Goal: Task Accomplishment & Management: Use online tool/utility

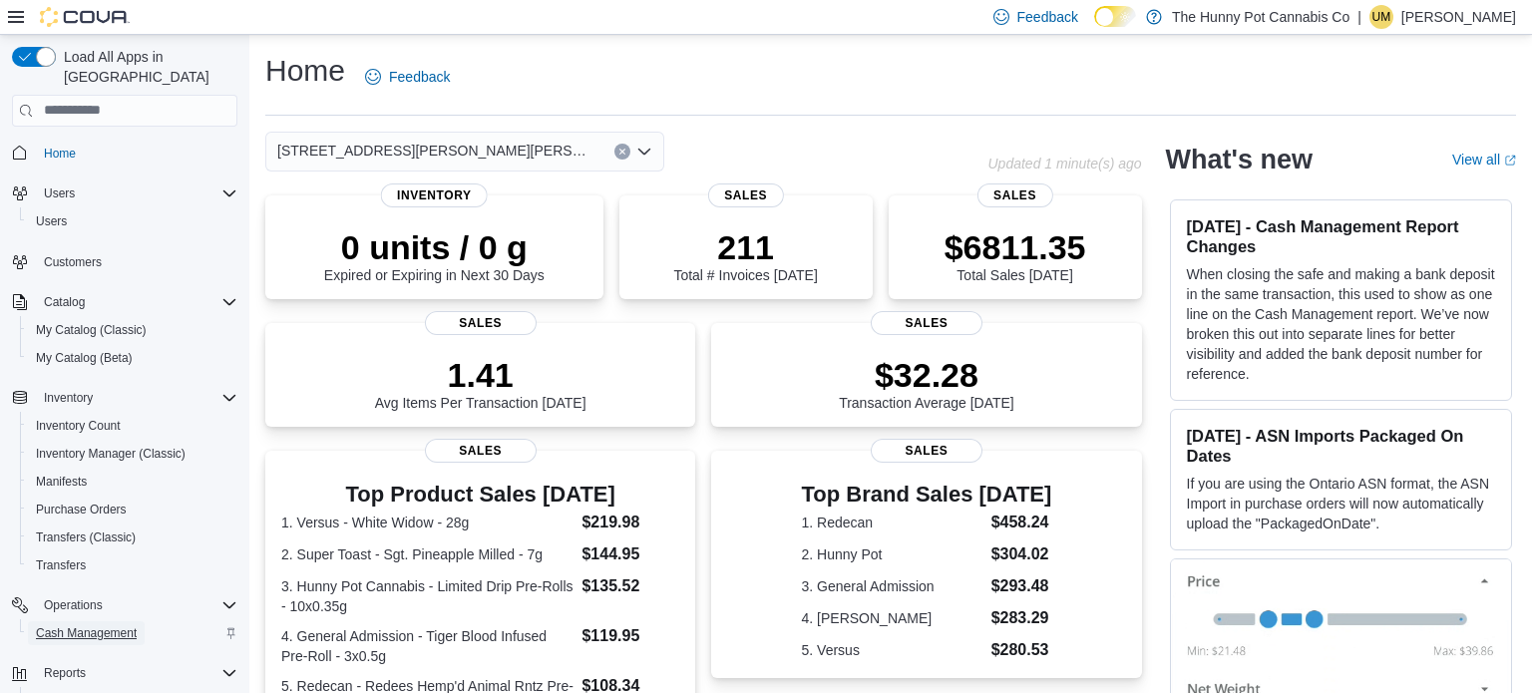
click at [111, 625] on span "Cash Management" at bounding box center [86, 633] width 101 height 16
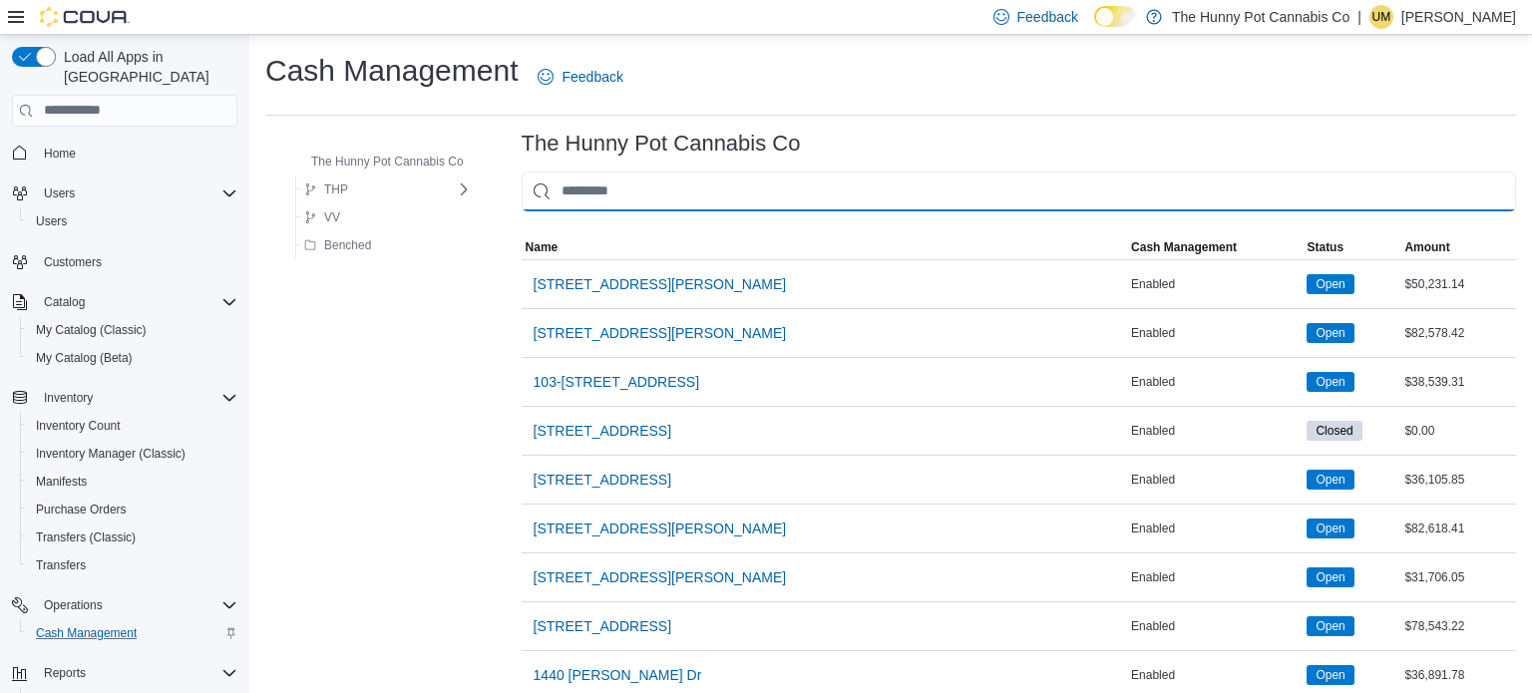
click at [611, 207] on input "This is a search bar. As you type, the results lower in the page will automatic…" at bounding box center [1019, 192] width 994 height 40
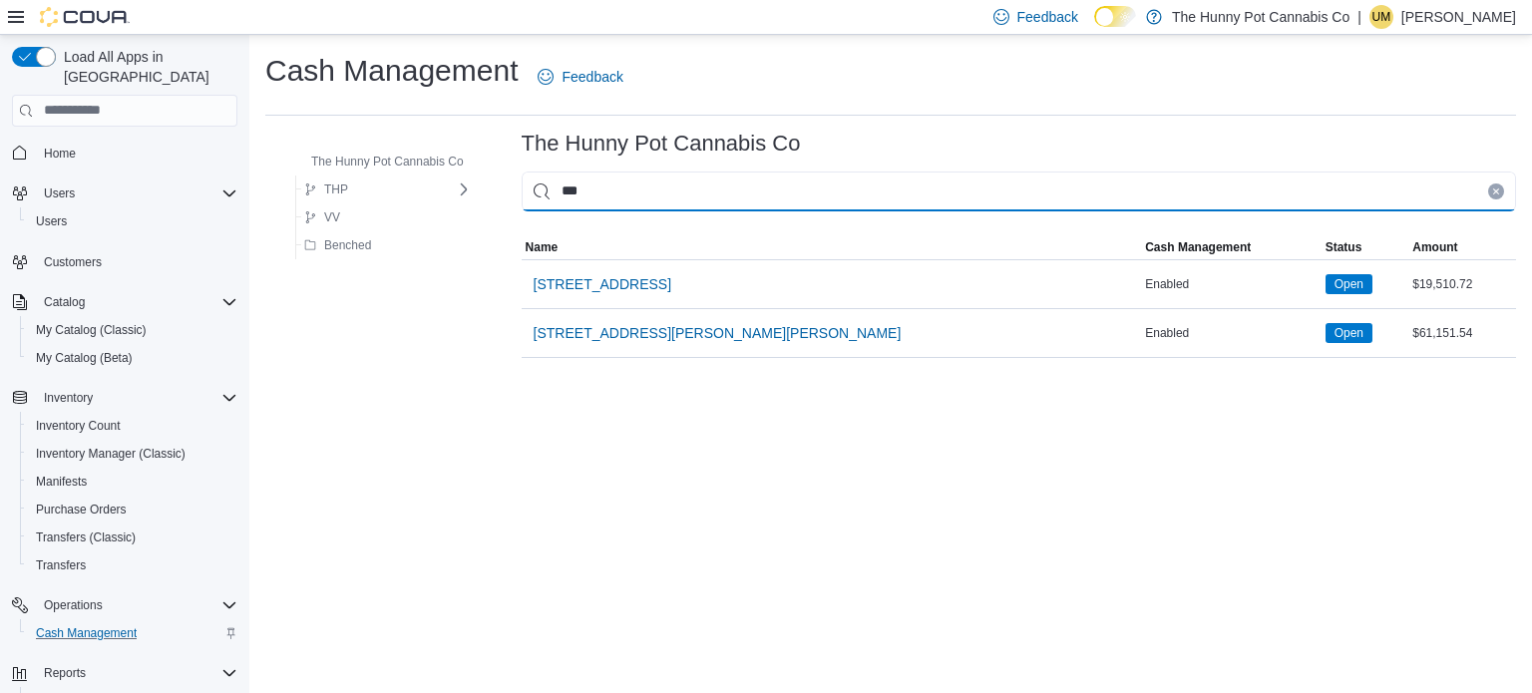
type input "****"
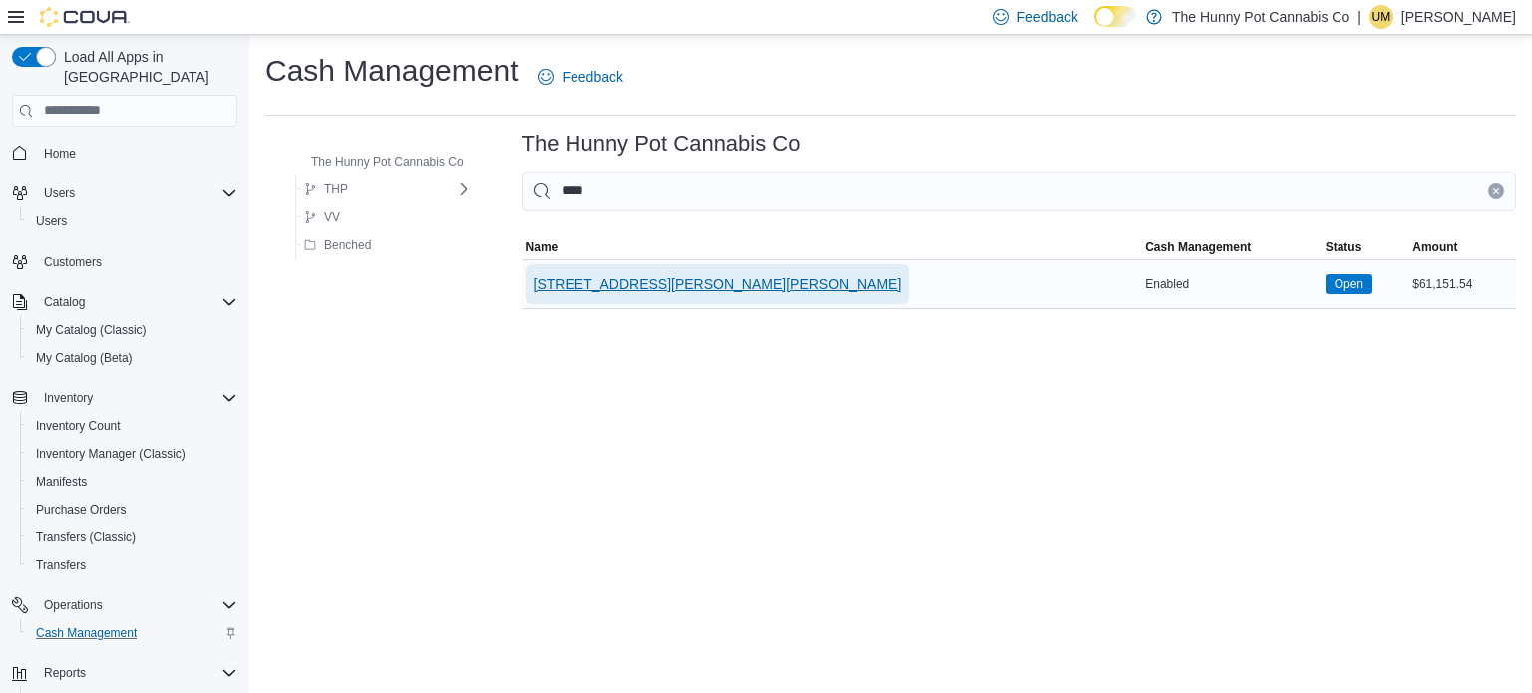
click at [613, 282] on span "[STREET_ADDRESS][PERSON_NAME][PERSON_NAME]" at bounding box center [718, 284] width 368 height 20
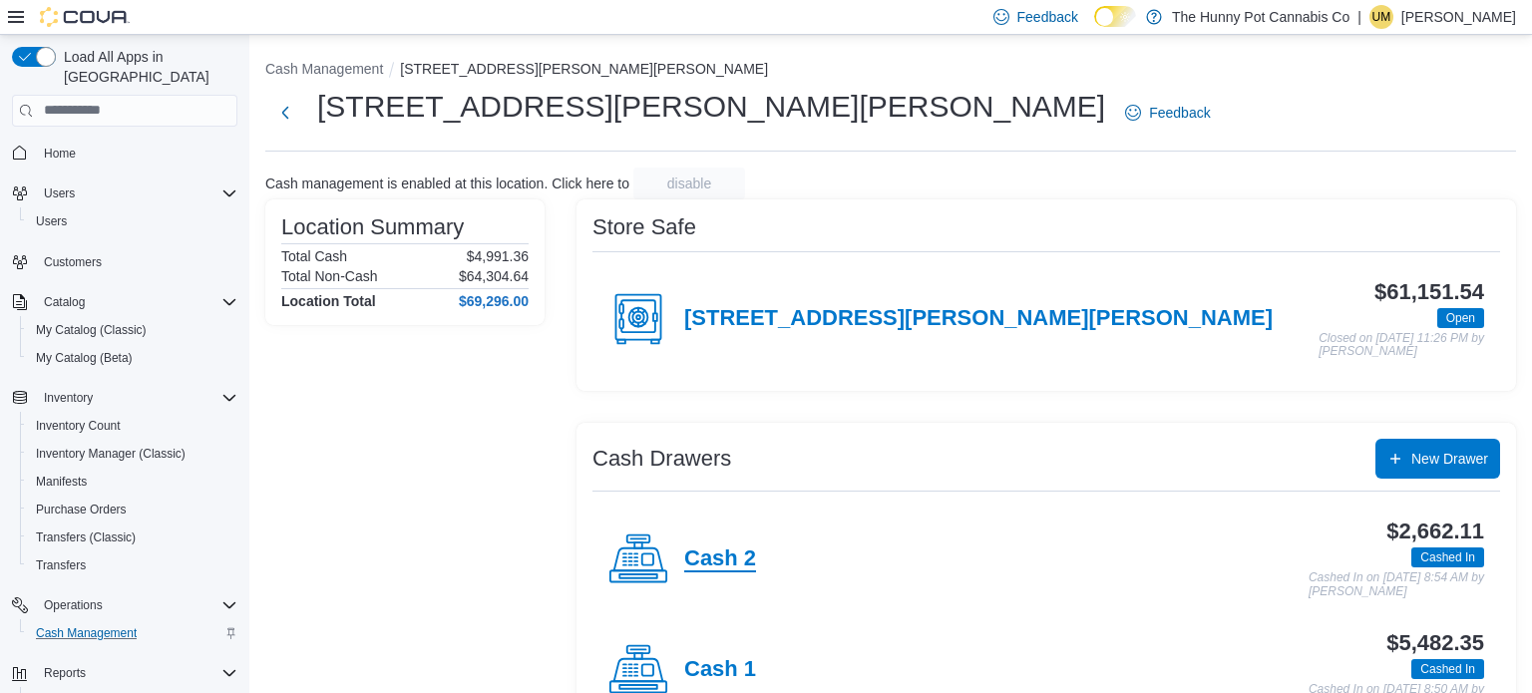
click at [738, 549] on h4 "Cash 2" at bounding box center [720, 560] width 72 height 26
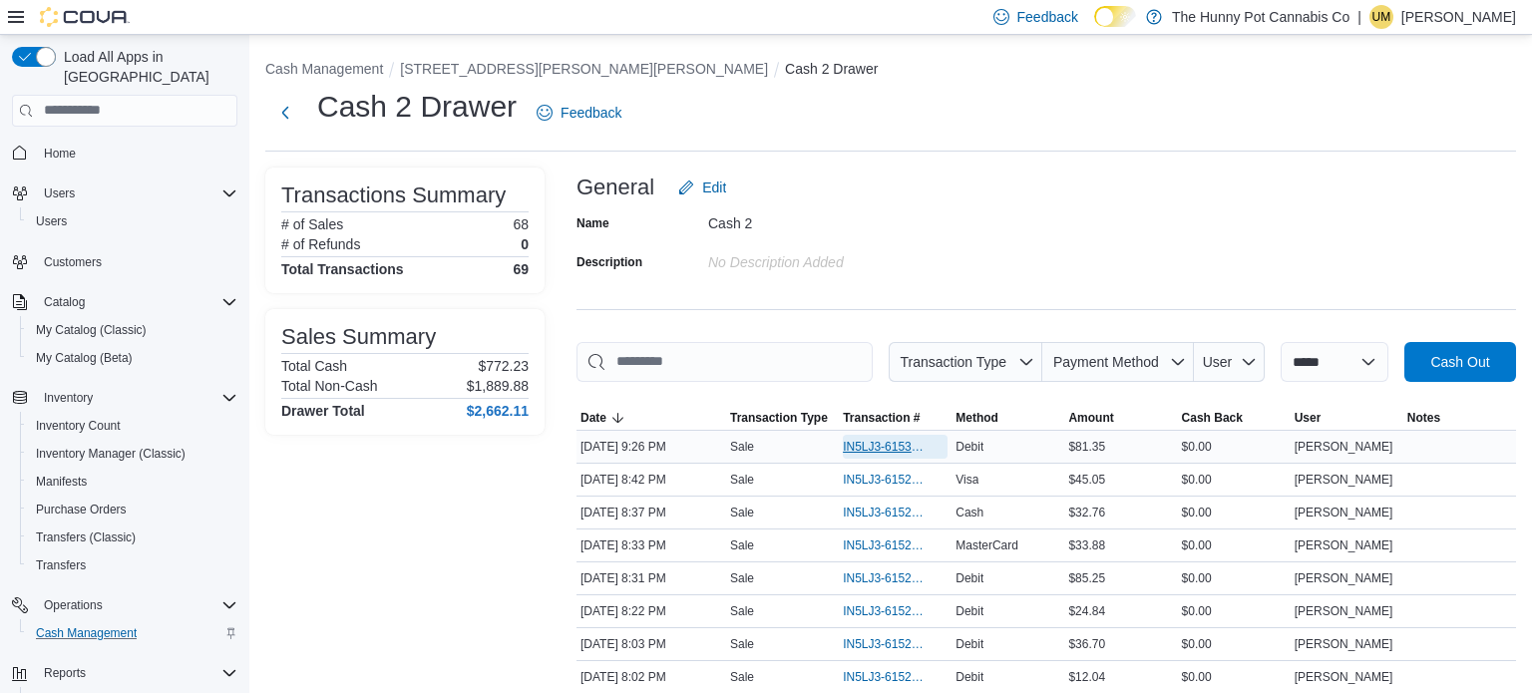
click at [869, 449] on span "IN5LJ3-6153042" at bounding box center [885, 447] width 85 height 16
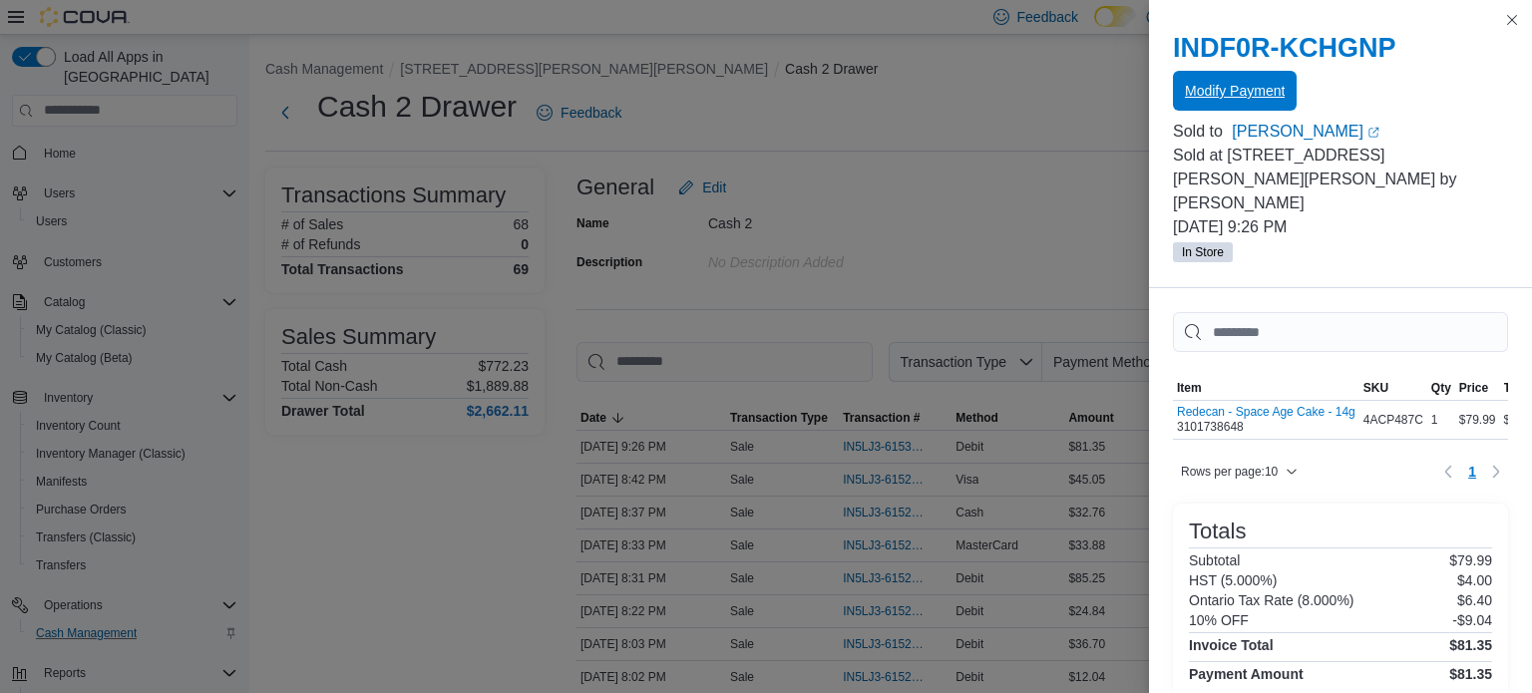
click at [1238, 103] on span "Modify Payment" at bounding box center [1235, 91] width 100 height 40
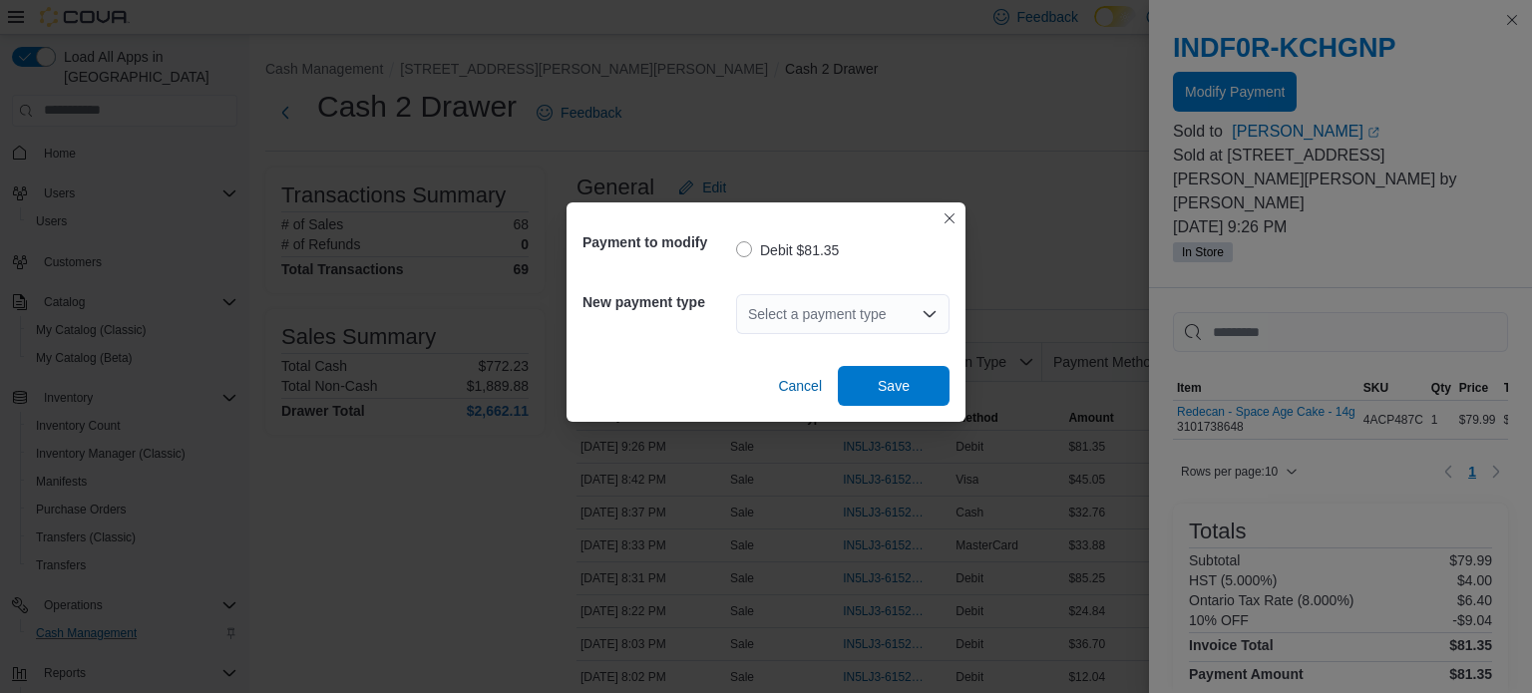
click at [854, 329] on div "Select a payment type" at bounding box center [842, 314] width 213 height 40
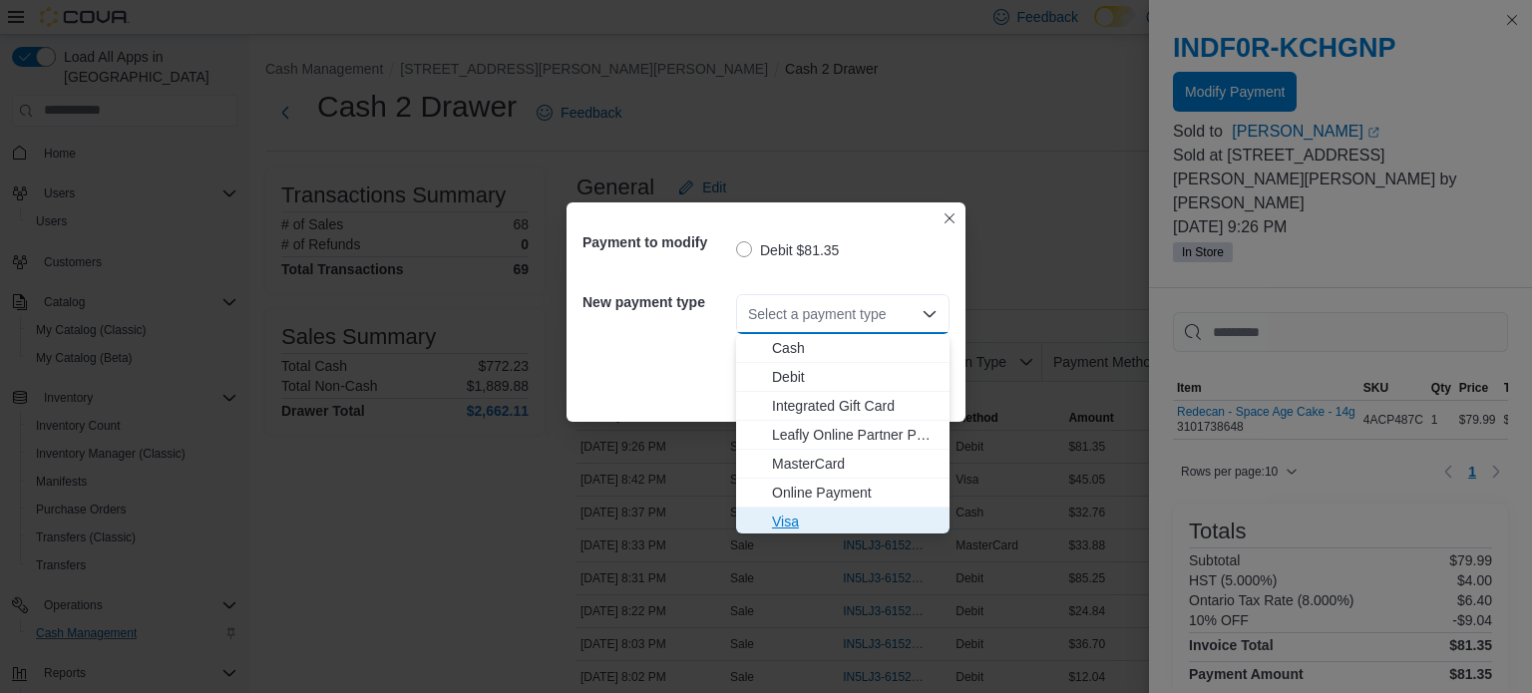
click at [811, 513] on span "Visa" at bounding box center [855, 522] width 166 height 20
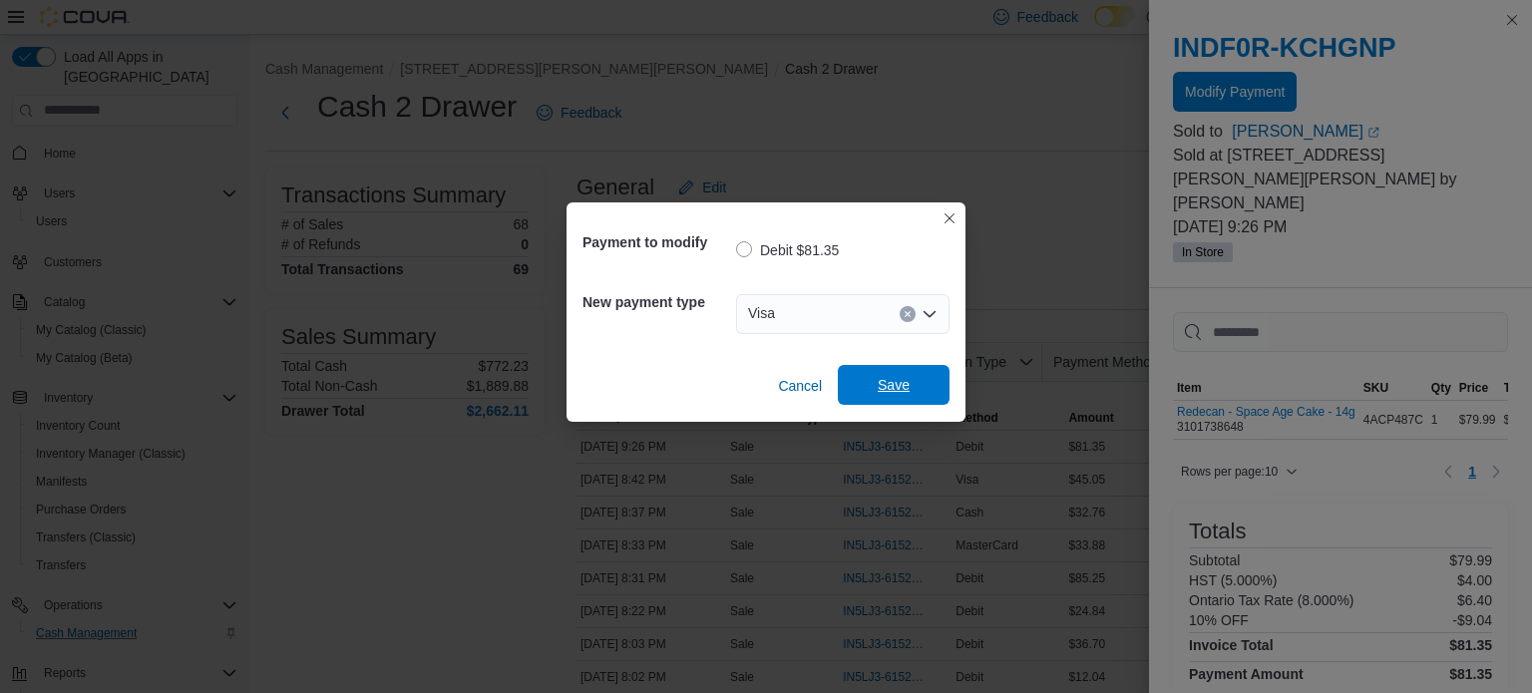
click at [888, 400] on span "Save" at bounding box center [894, 385] width 88 height 40
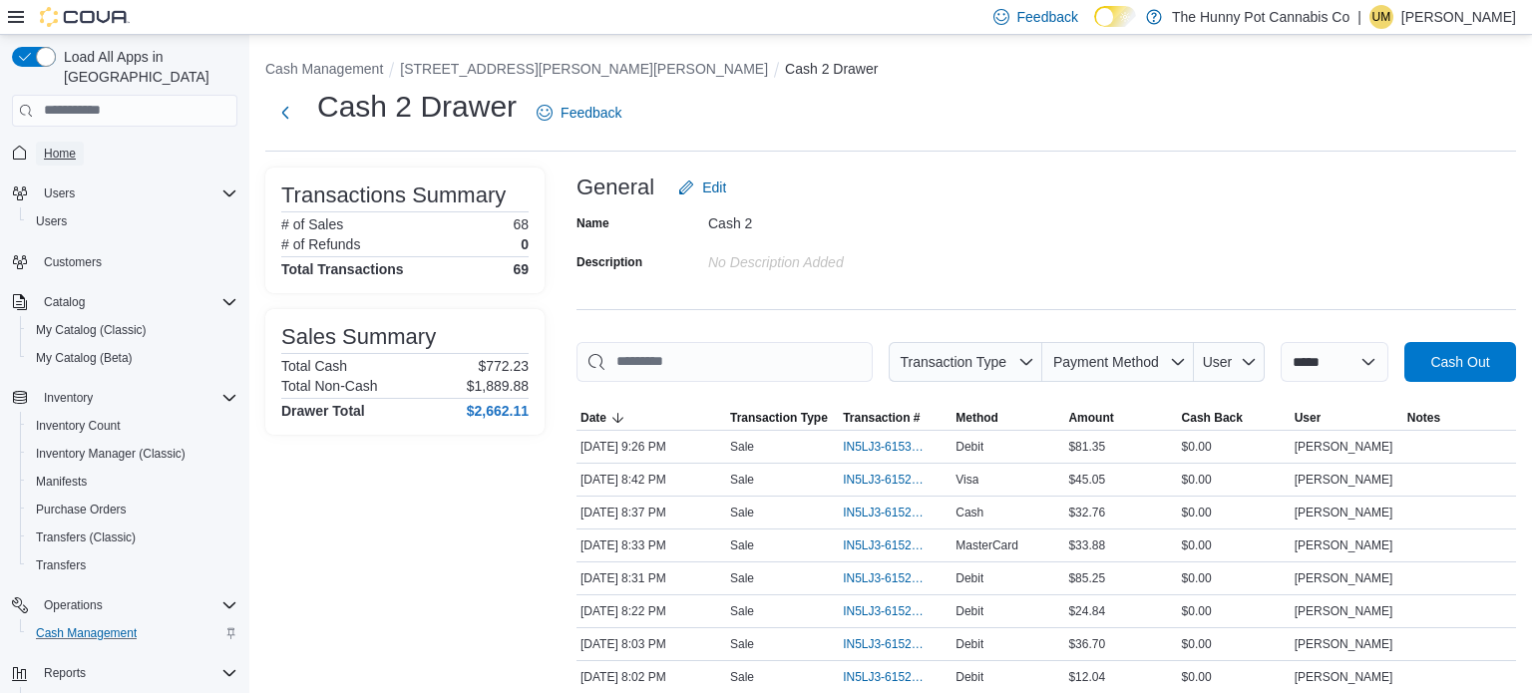
click at [49, 146] on span "Home" at bounding box center [60, 154] width 32 height 16
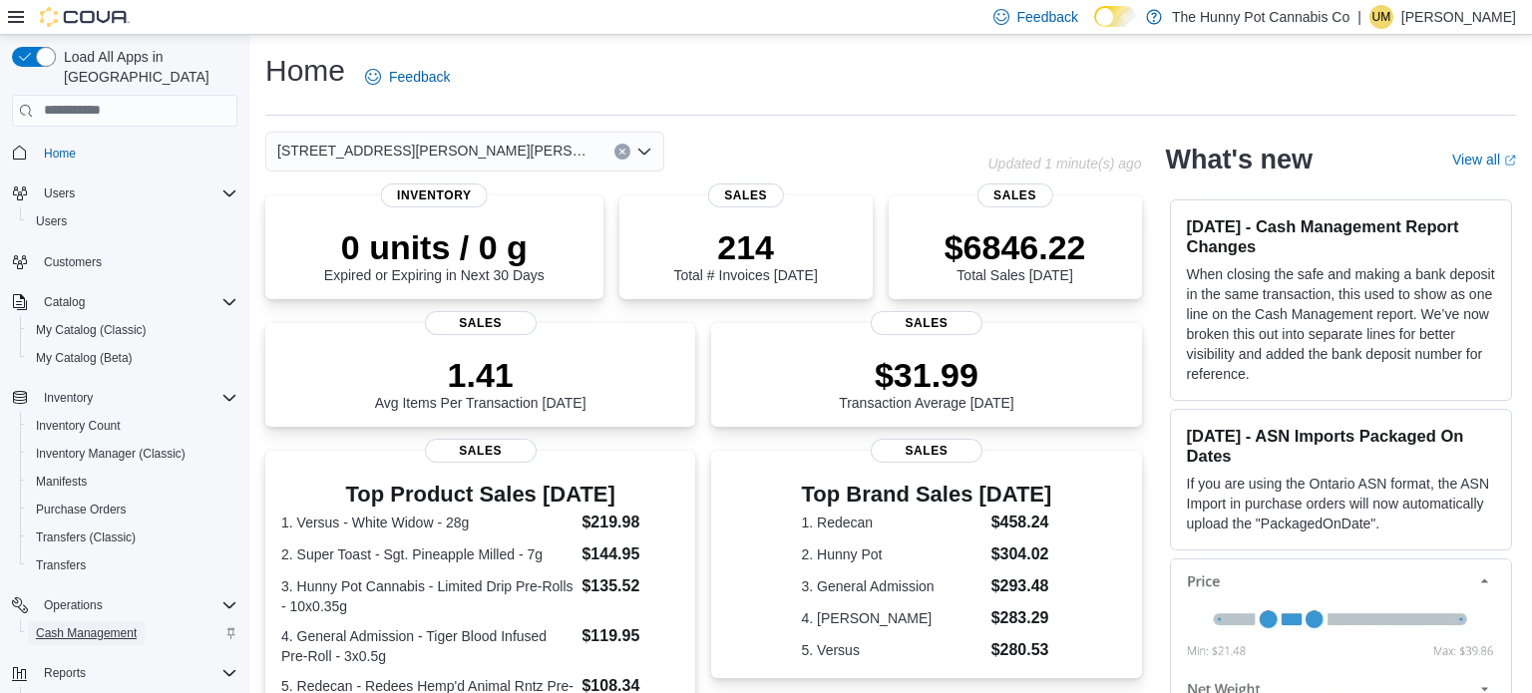
click at [87, 625] on span "Cash Management" at bounding box center [86, 633] width 101 height 16
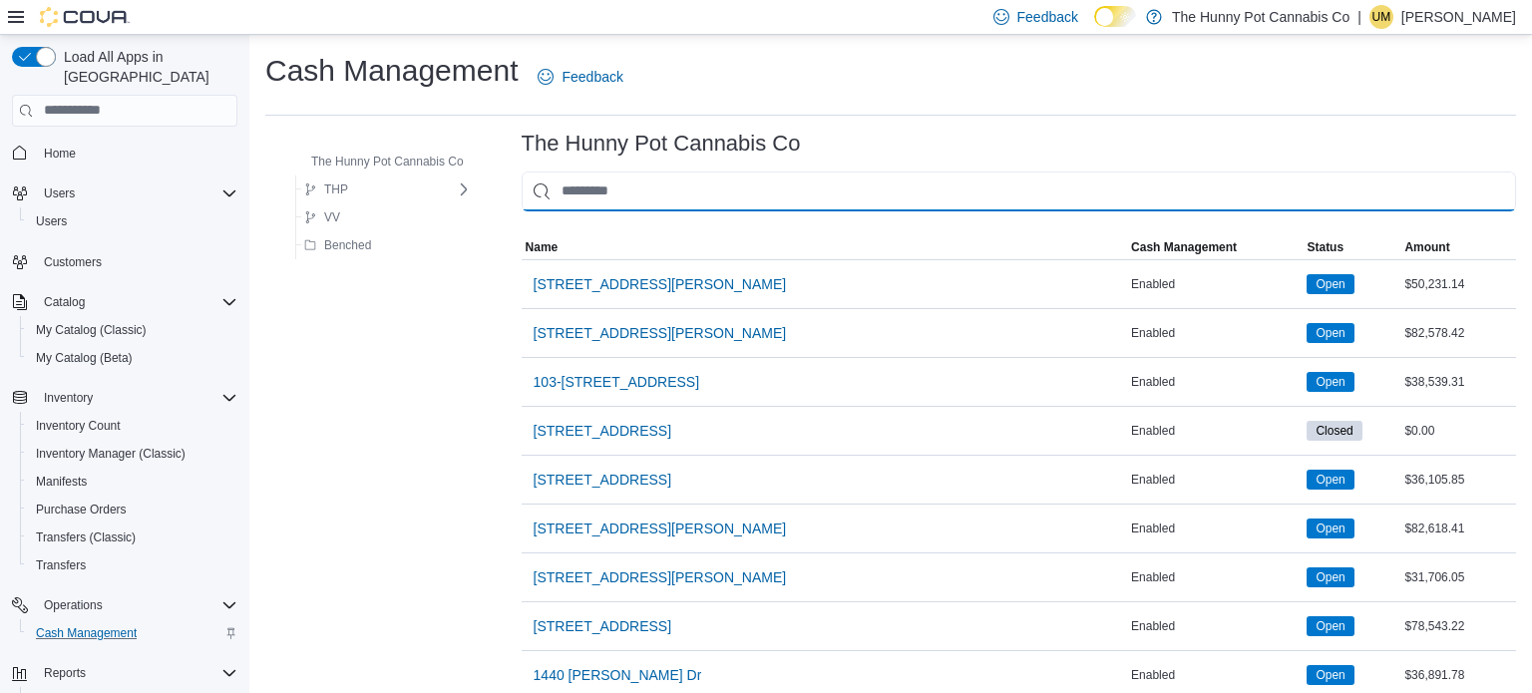
click at [634, 180] on input "This is a search bar. As you type, the results lower in the page will automatic…" at bounding box center [1019, 192] width 994 height 40
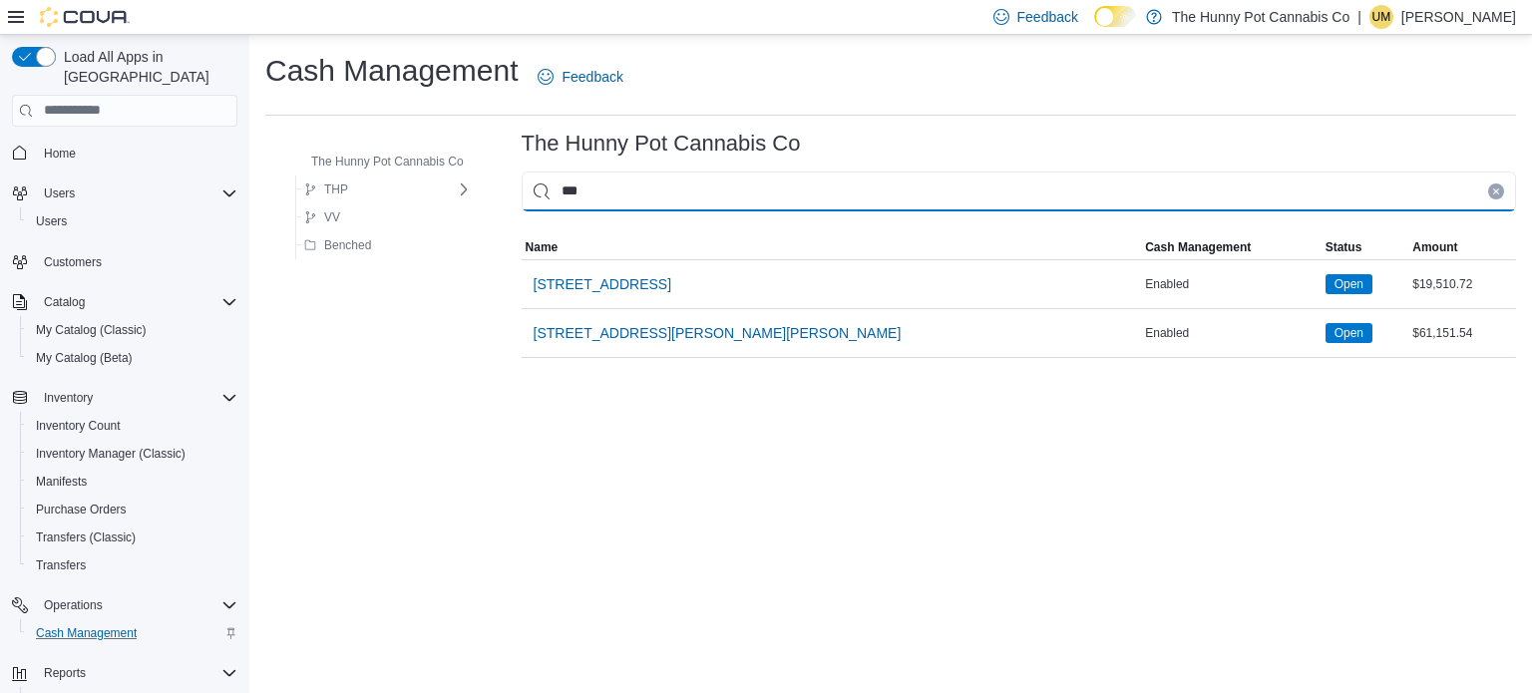
type input "****"
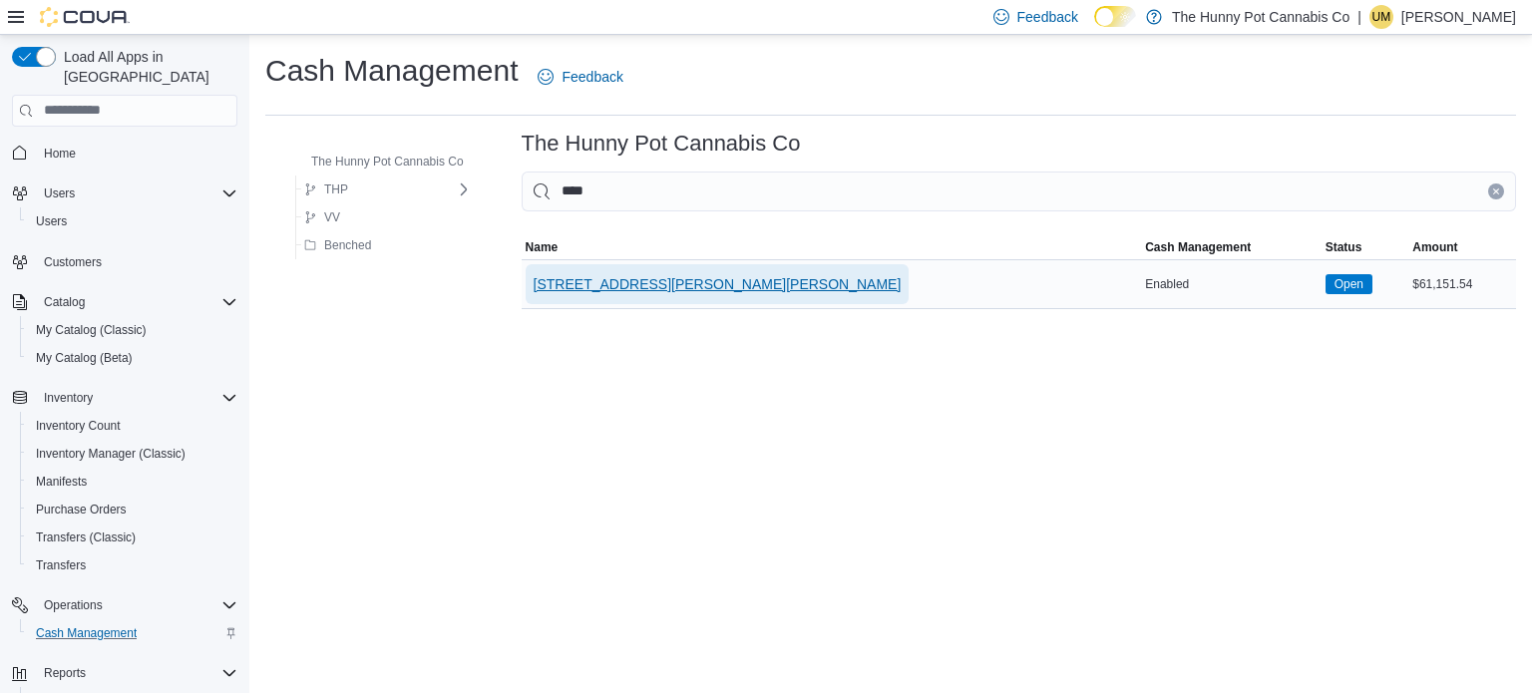
click at [599, 291] on span "[STREET_ADDRESS][PERSON_NAME][PERSON_NAME]" at bounding box center [718, 284] width 368 height 20
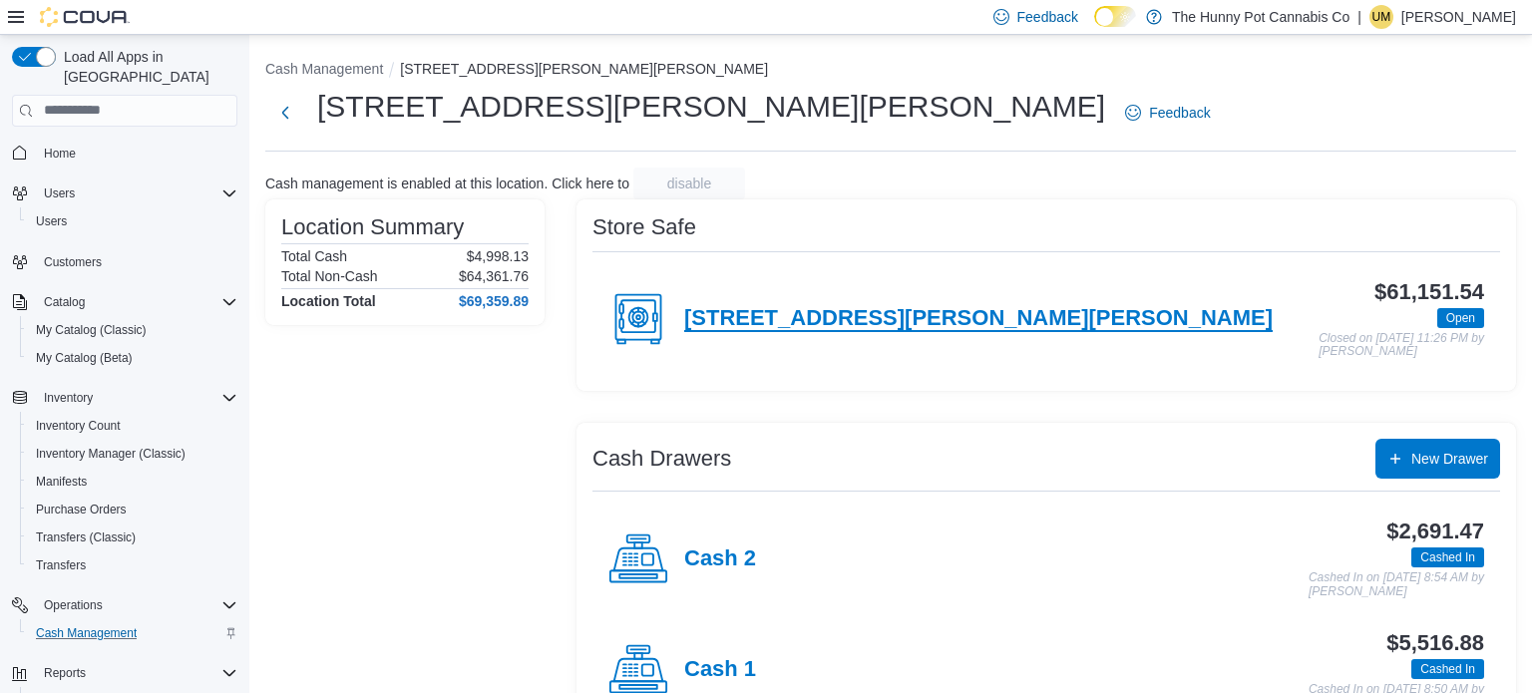
click at [722, 320] on h4 "[STREET_ADDRESS][PERSON_NAME][PERSON_NAME]" at bounding box center [978, 319] width 588 height 26
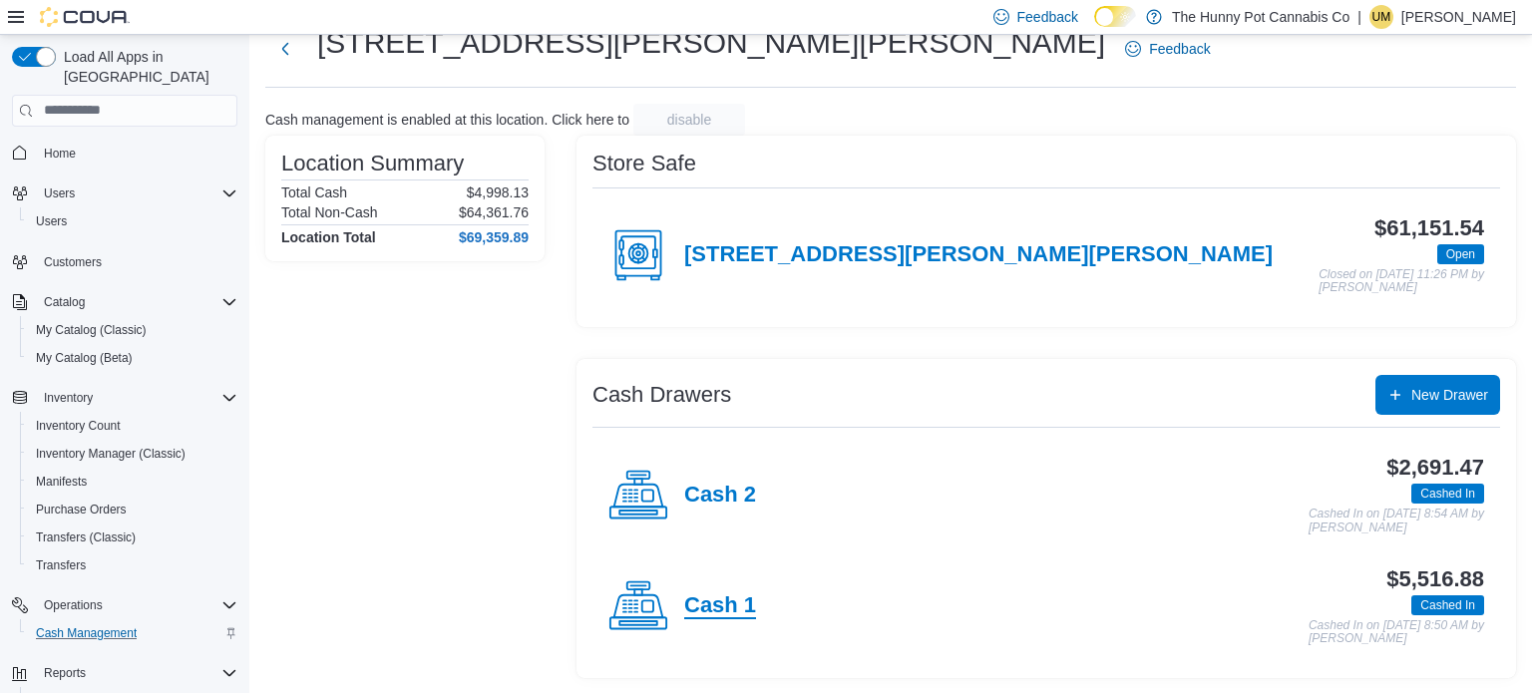
click at [709, 601] on h4 "Cash 1" at bounding box center [720, 606] width 72 height 26
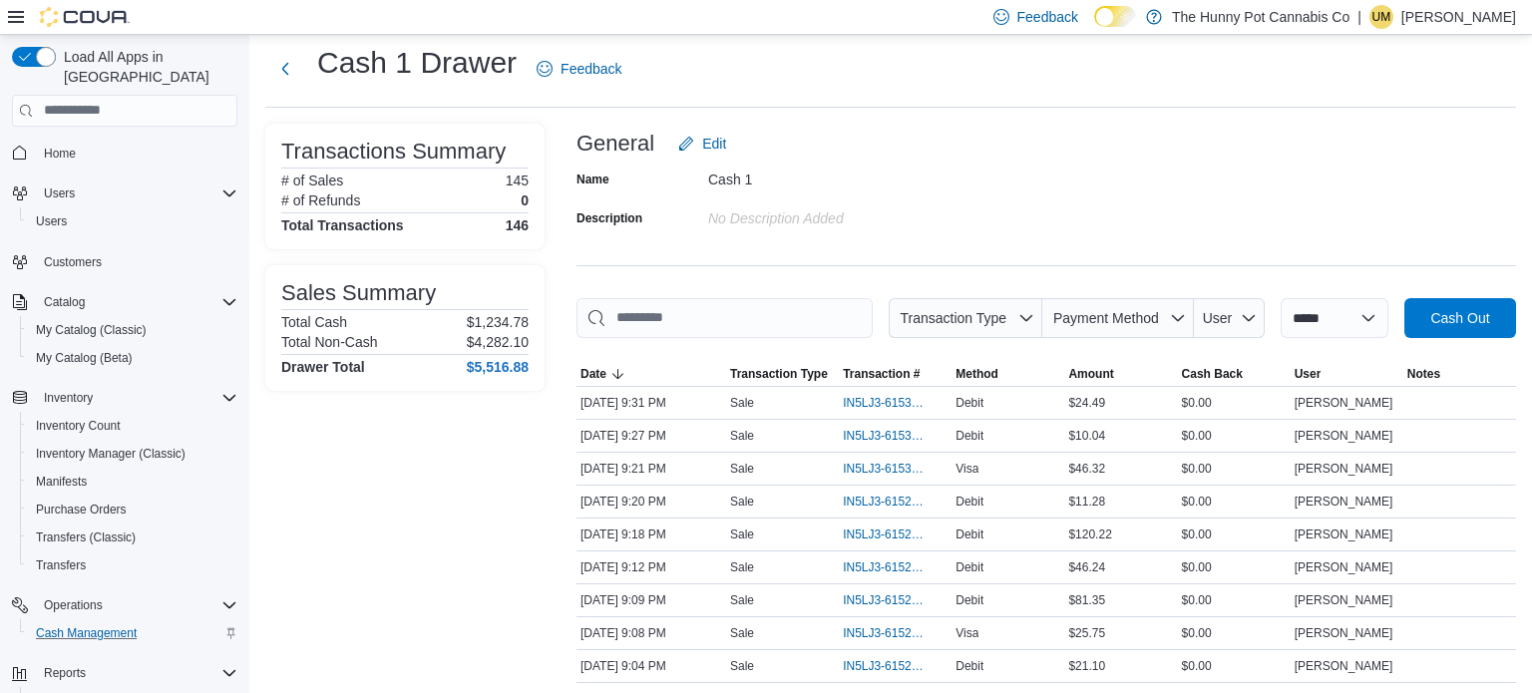
scroll to position [45, 0]
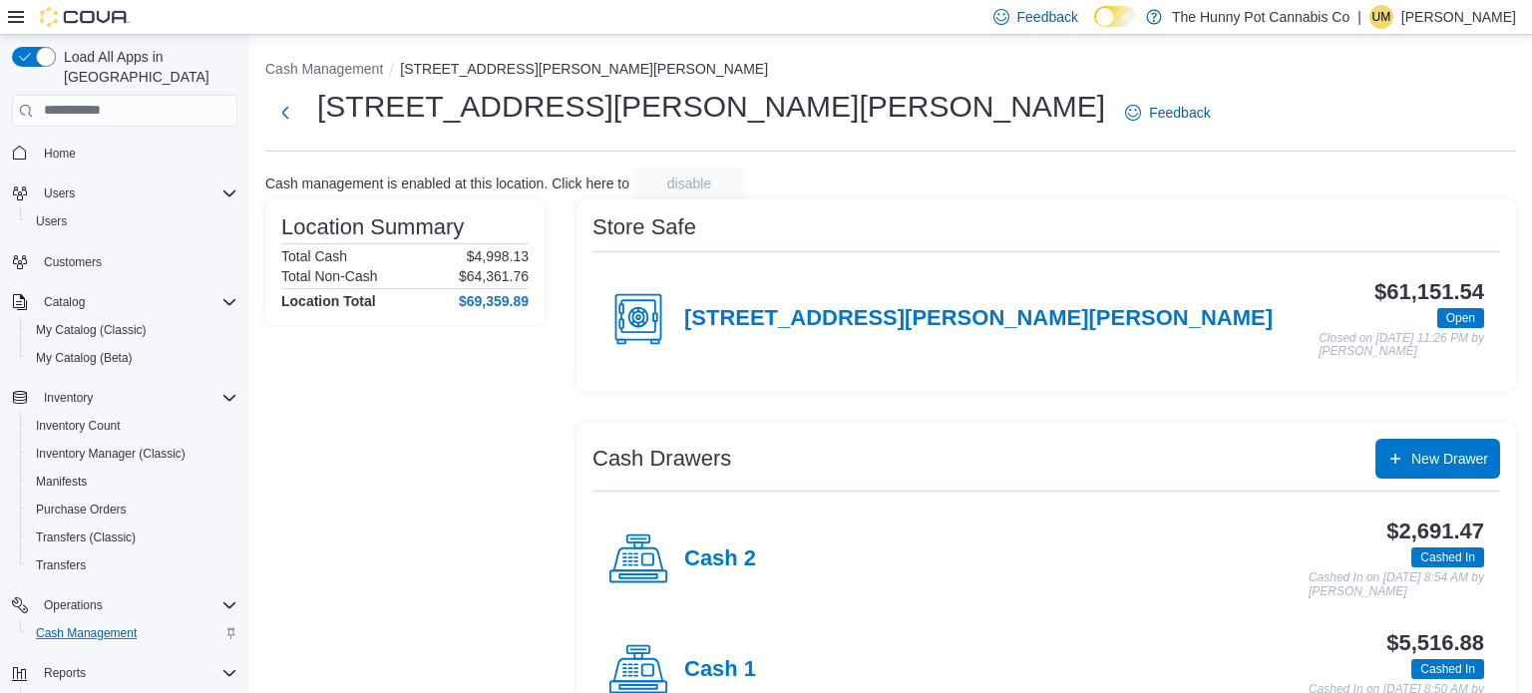
click at [688, 652] on div "Cash 1" at bounding box center [682, 670] width 148 height 60
click at [97, 625] on span "Cash Management" at bounding box center [86, 633] width 101 height 16
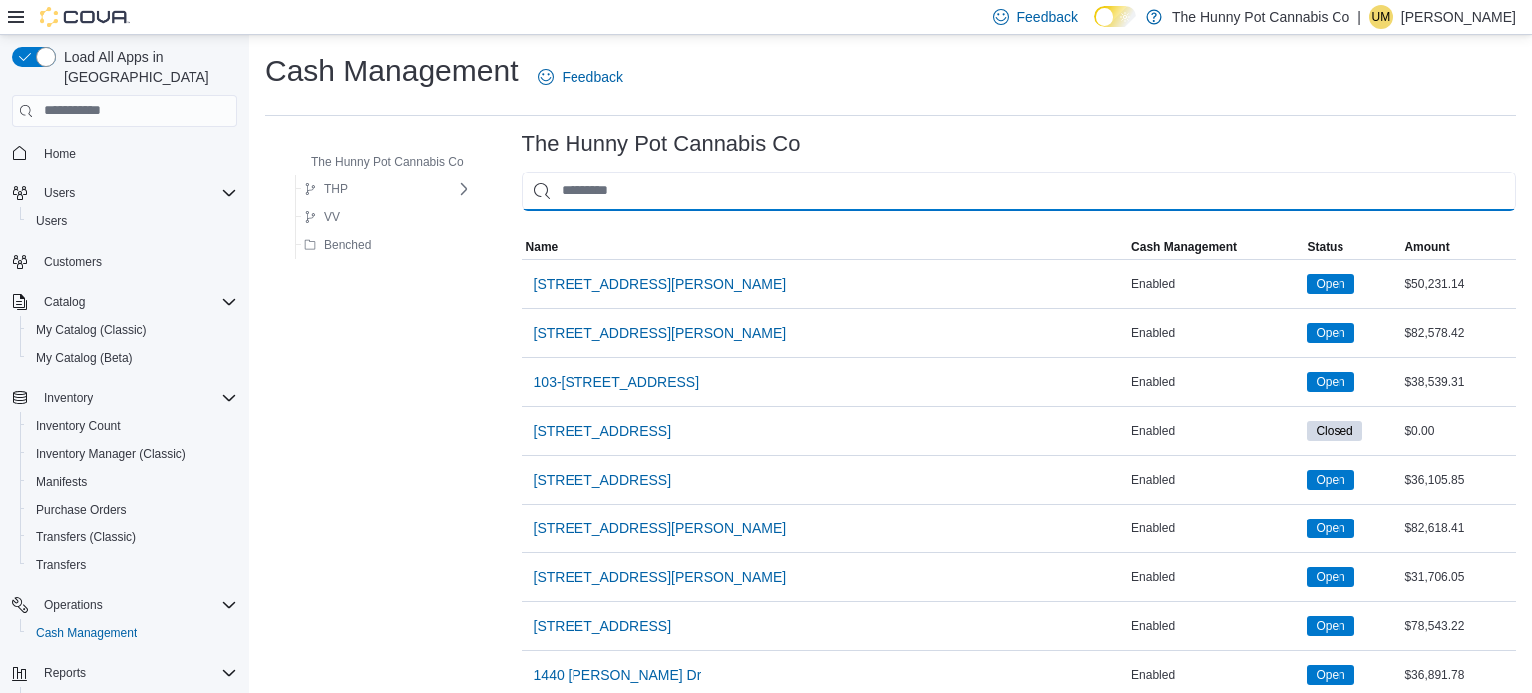
click at [626, 186] on input "This is a search bar. As you type, the results lower in the page will automatic…" at bounding box center [1019, 192] width 994 height 40
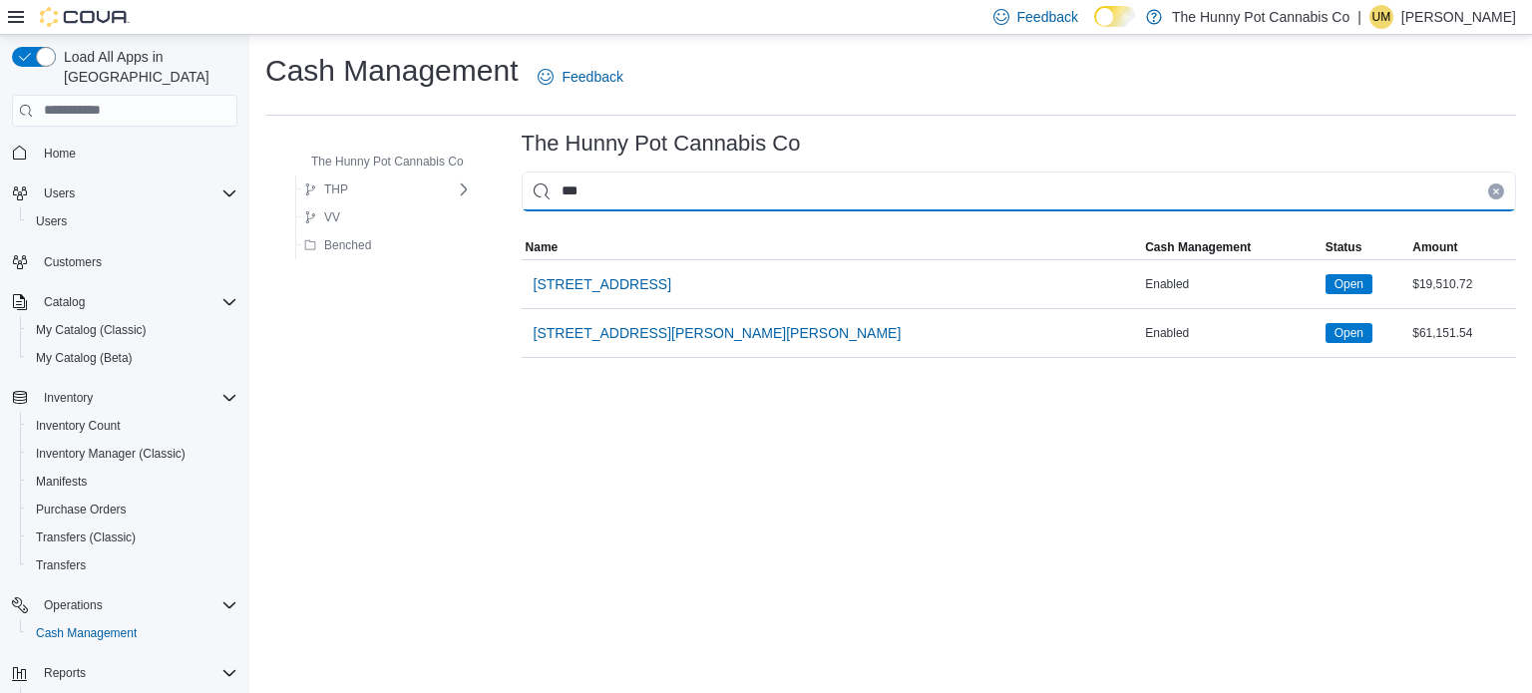
type input "****"
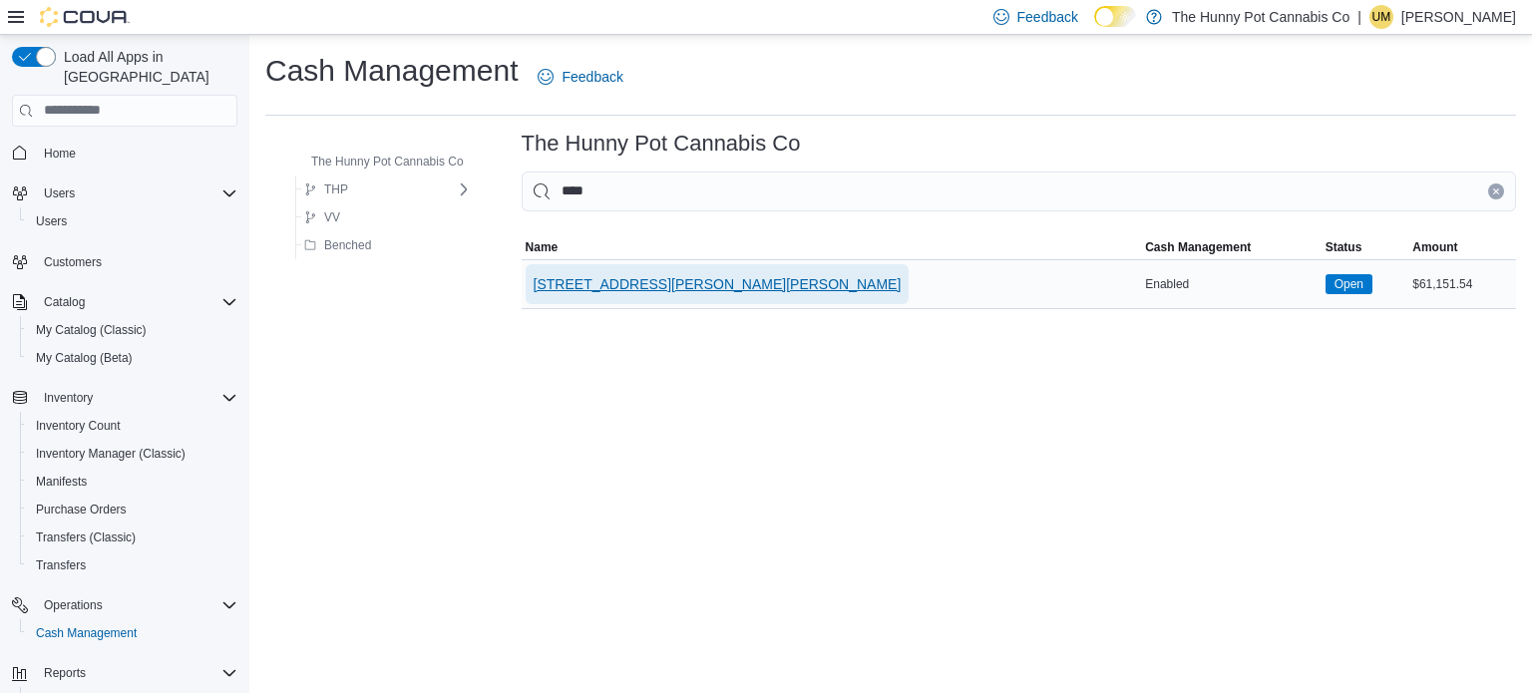
click at [607, 276] on span "[STREET_ADDRESS][PERSON_NAME][PERSON_NAME]" at bounding box center [718, 284] width 368 height 20
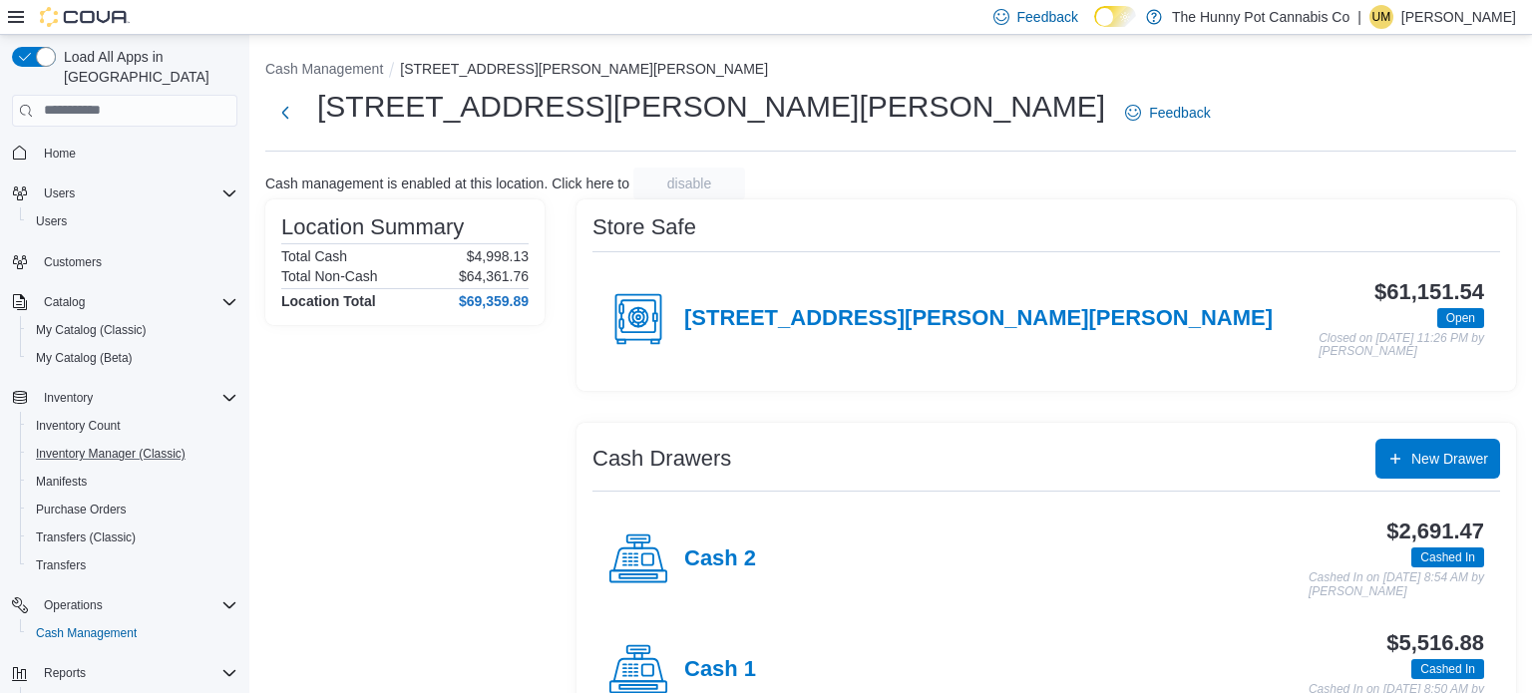
scroll to position [88, 0]
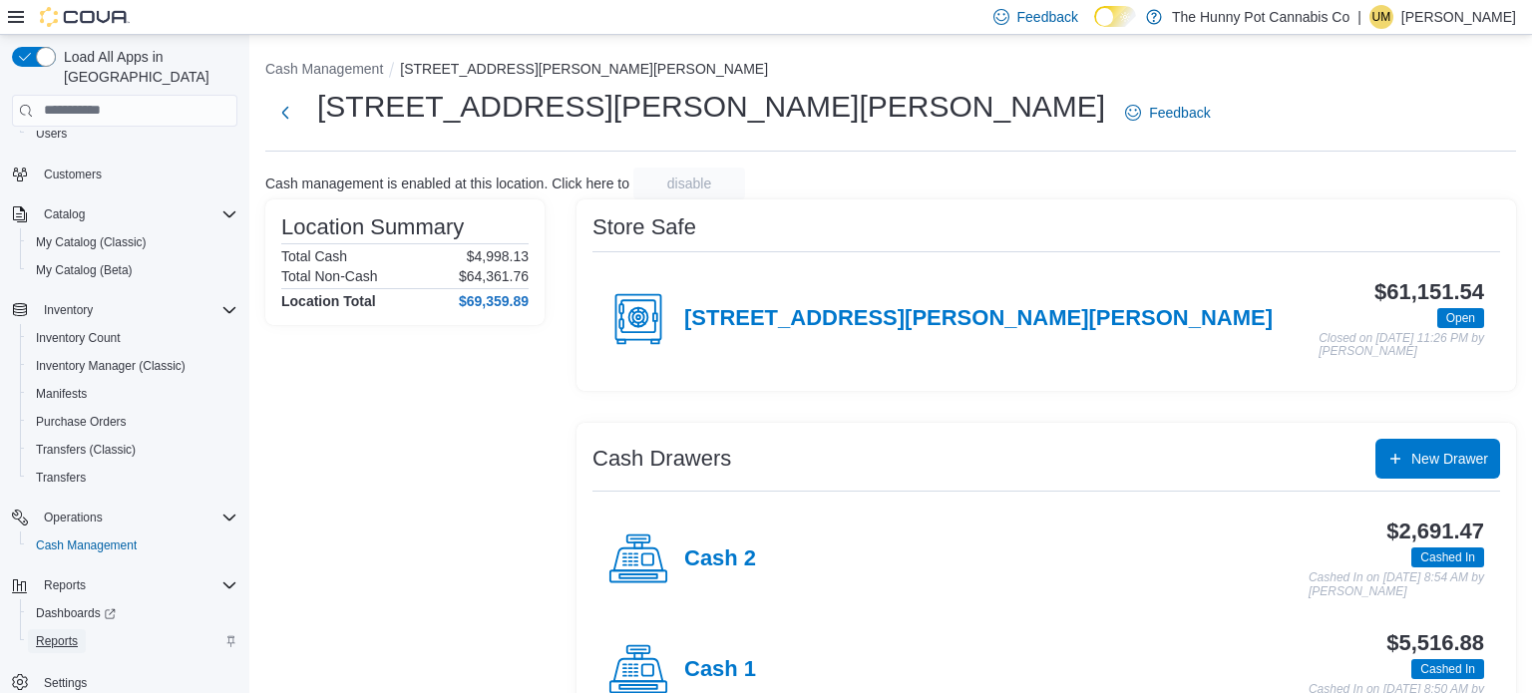
click at [51, 633] on span "Reports" at bounding box center [57, 641] width 42 height 16
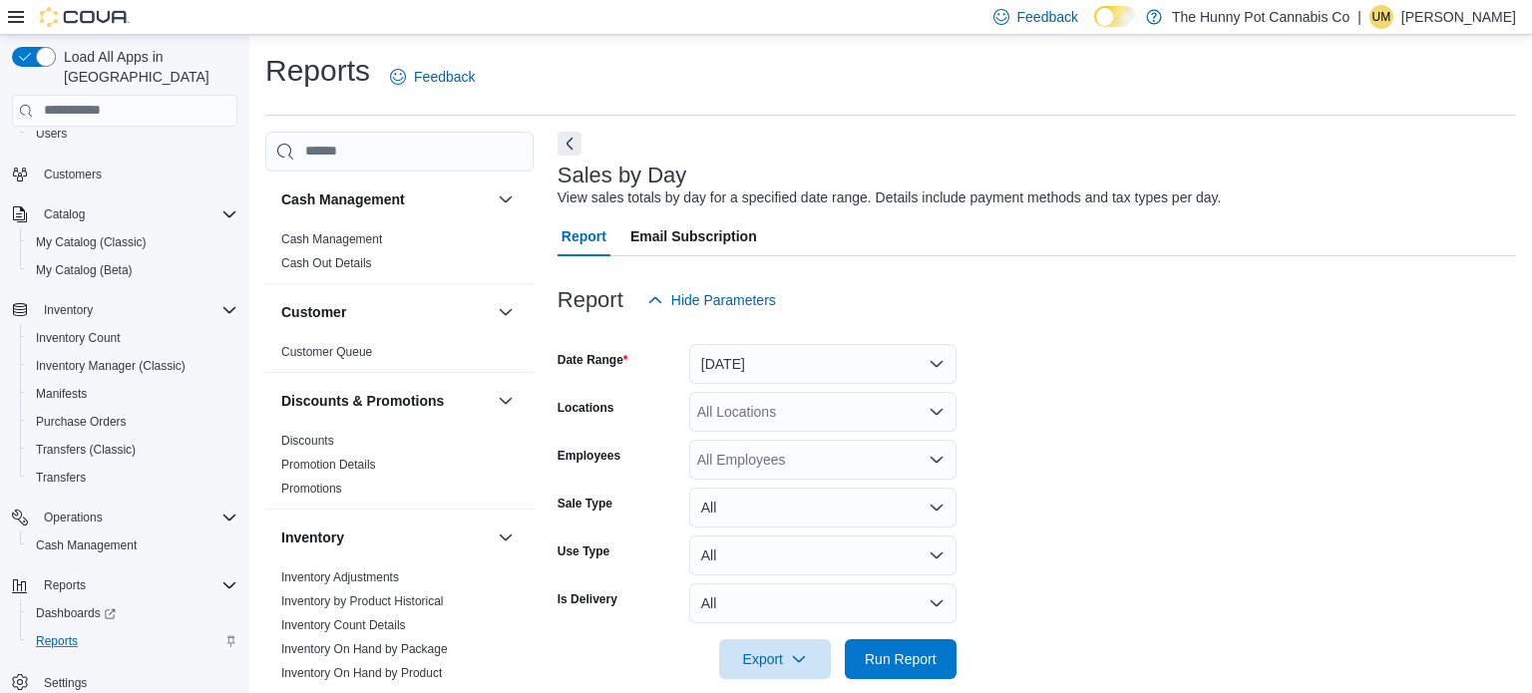
scroll to position [25, 0]
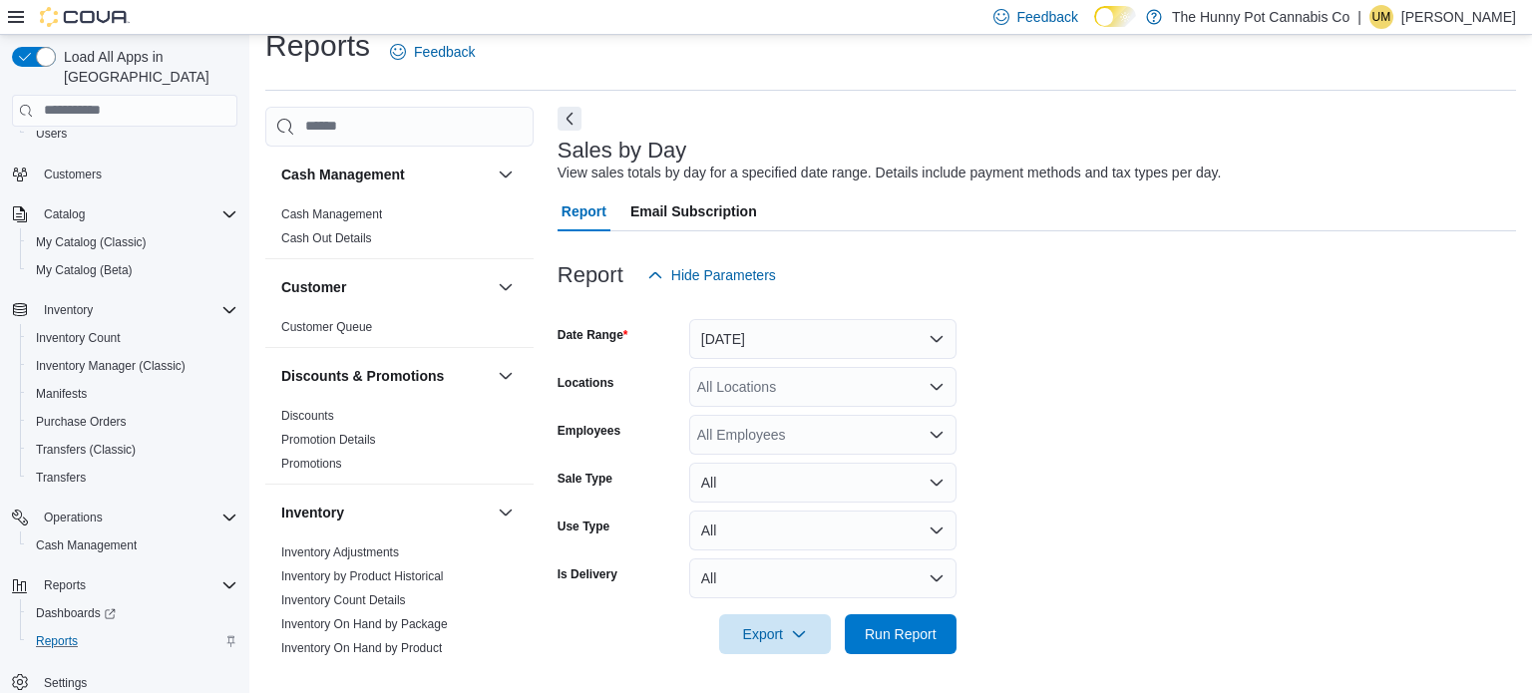
click at [822, 389] on div "All Locations" at bounding box center [822, 387] width 267 height 40
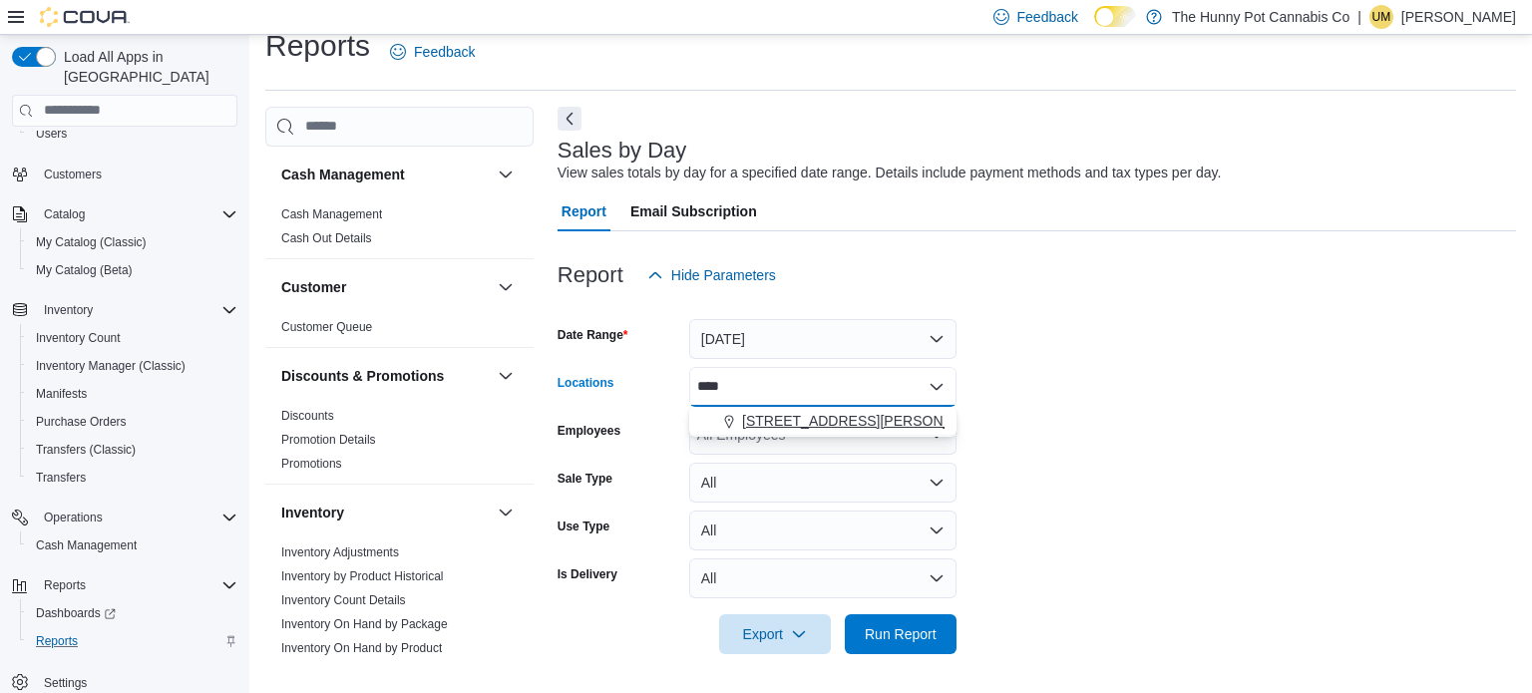
type input "****"
click at [815, 421] on span "[STREET_ADDRESS][PERSON_NAME][PERSON_NAME]" at bounding box center [926, 421] width 368 height 20
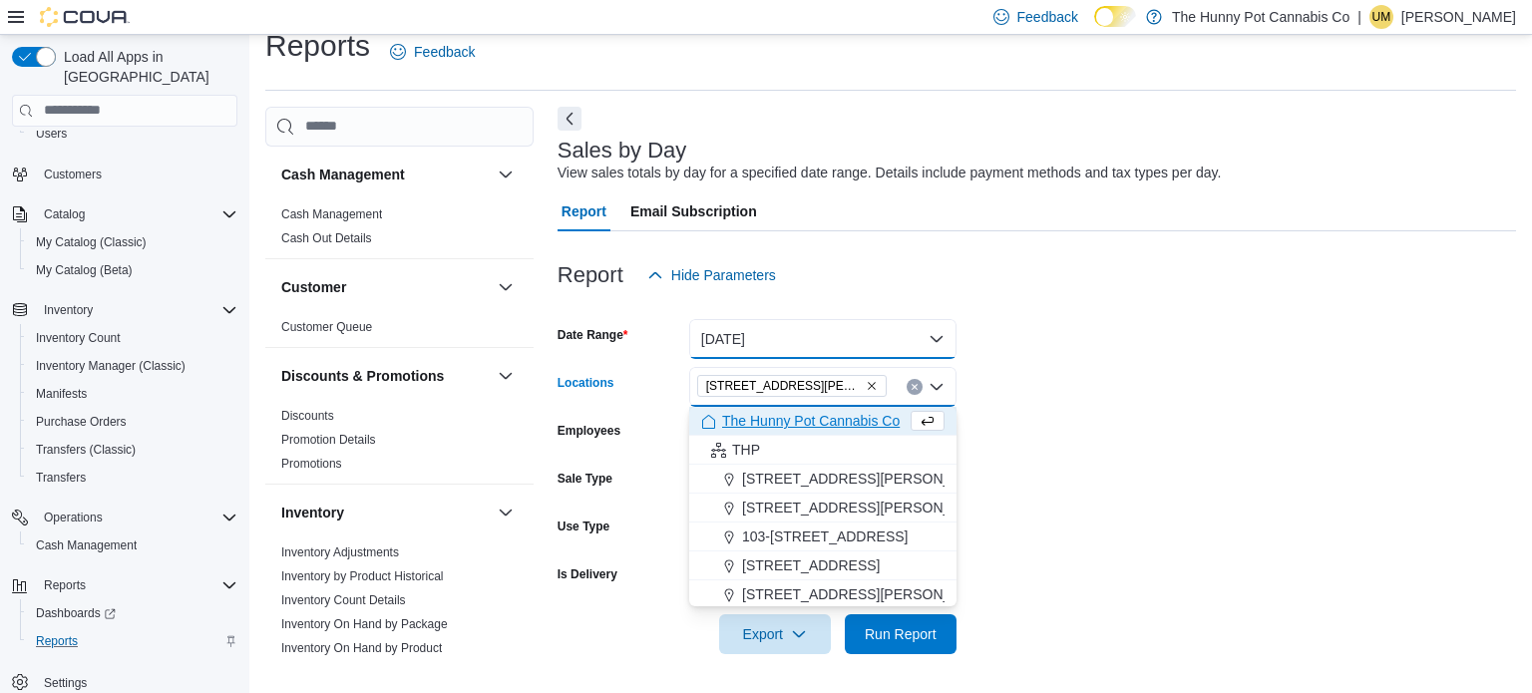
click at [865, 345] on button "[DATE]" at bounding box center [822, 339] width 267 height 40
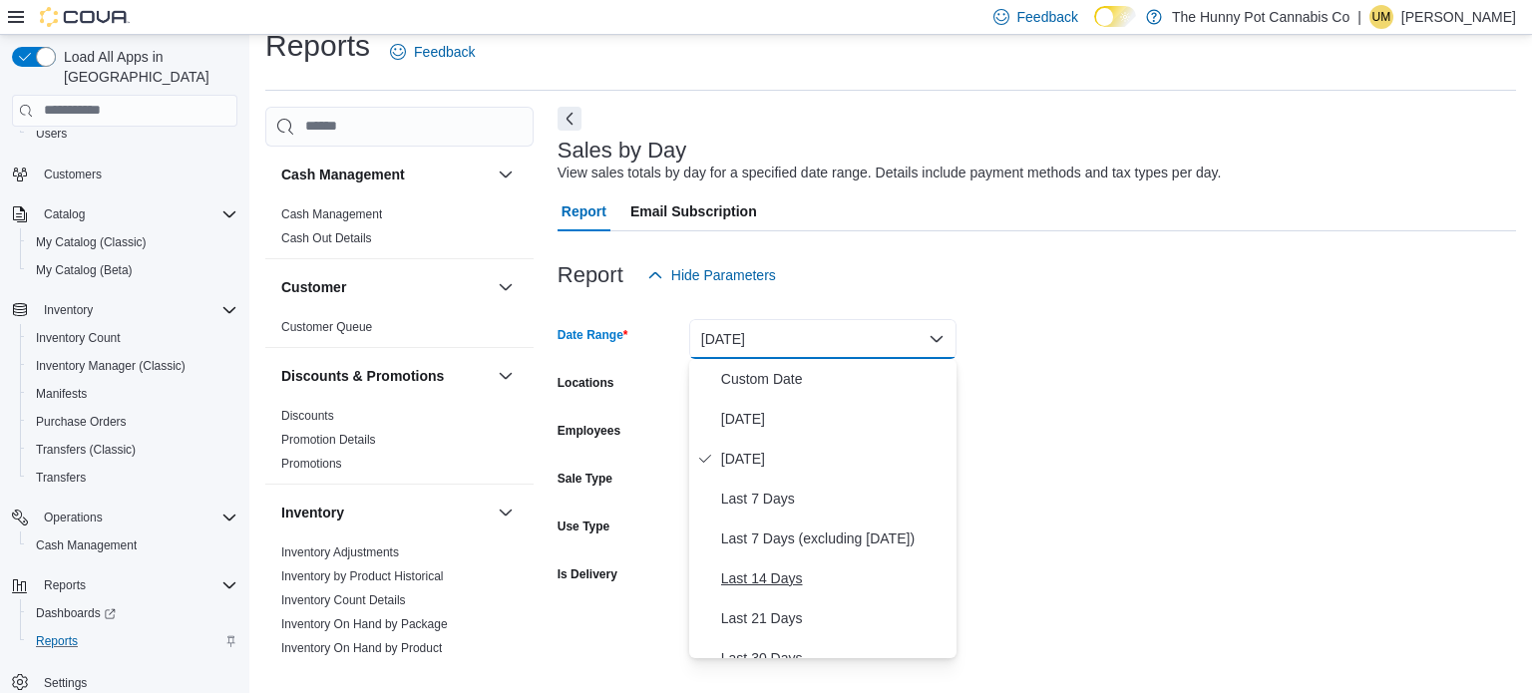
scroll to position [299, 0]
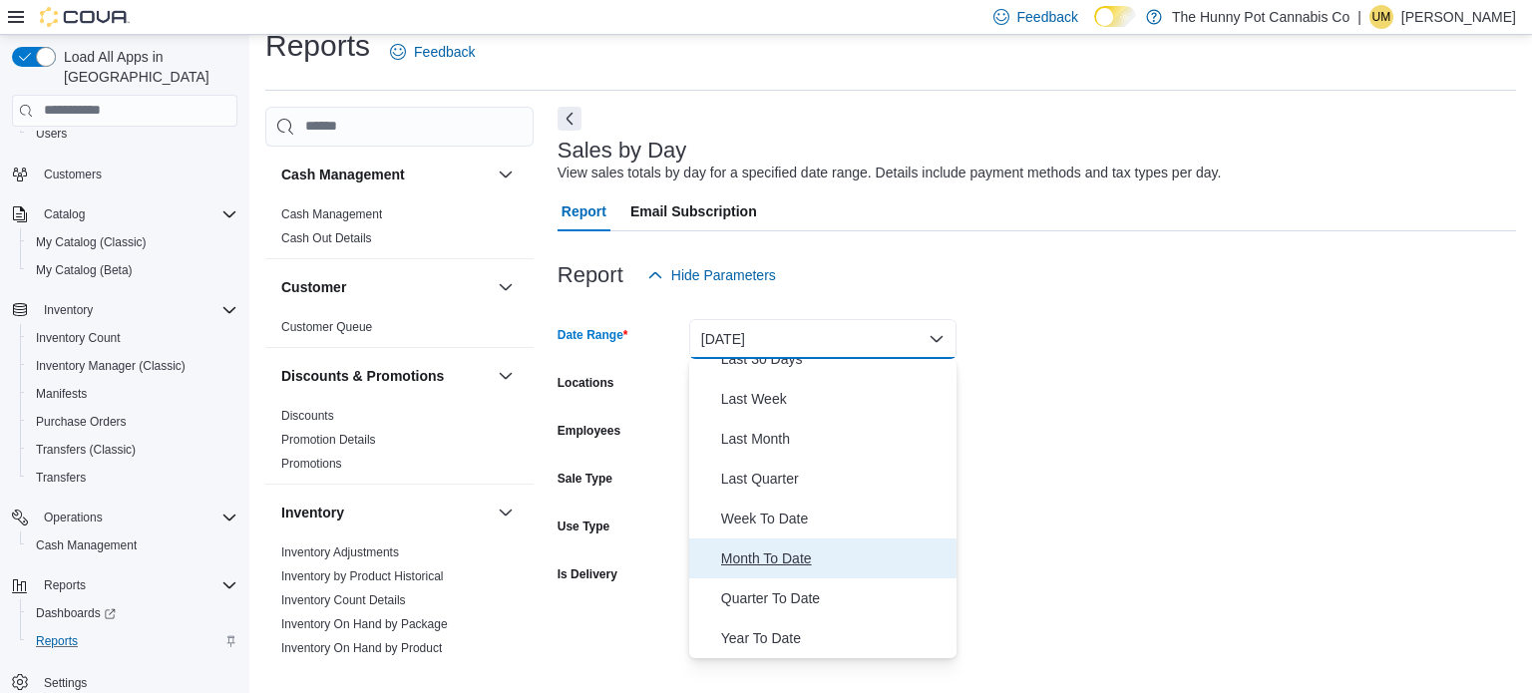
click at [788, 557] on span "Month To Date" at bounding box center [834, 559] width 227 height 24
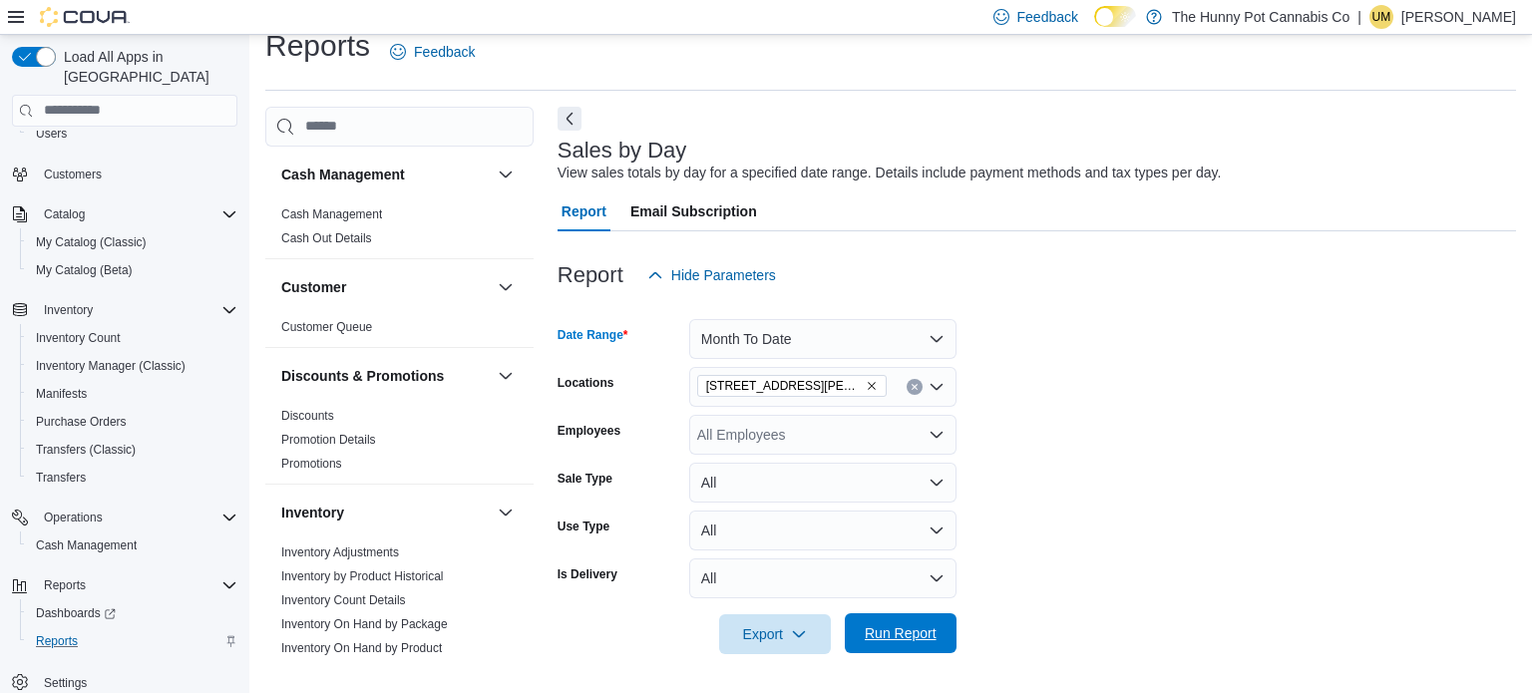
click at [879, 623] on span "Run Report" at bounding box center [901, 633] width 72 height 20
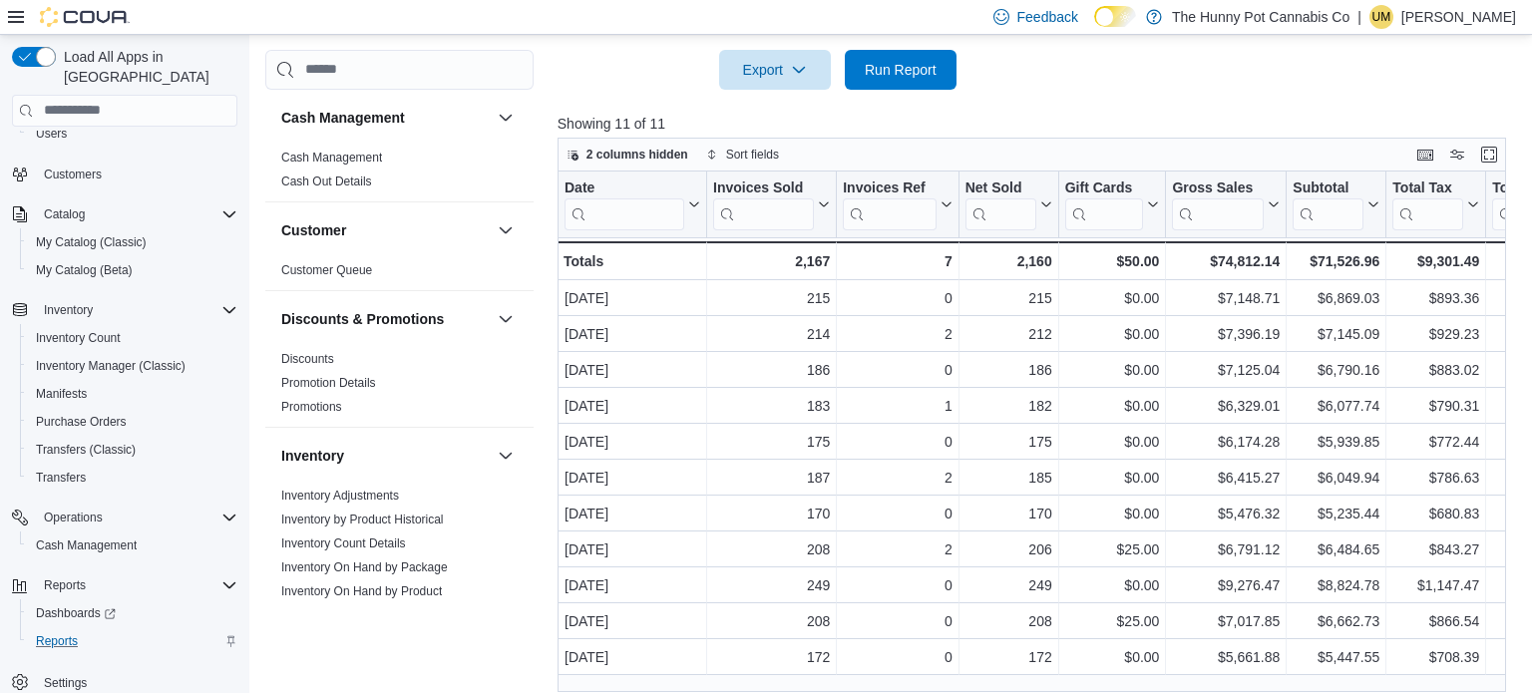
scroll to position [603, 0]
